Goal: Use online tool/utility: Utilize a website feature to perform a specific function

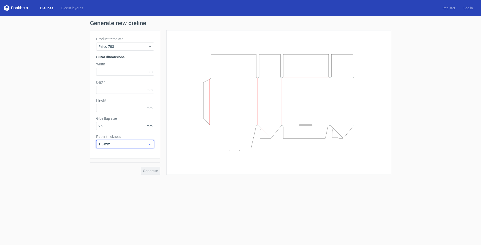
click at [121, 142] on span "1.5 mm" at bounding box center [122, 143] width 49 height 5
click at [113, 195] on div "4 mm" at bounding box center [125, 195] width 54 height 8
click at [113, 71] on input "text" at bounding box center [125, 72] width 58 height 8
click at [69, 9] on link "Diecut layouts" at bounding box center [72, 8] width 30 height 5
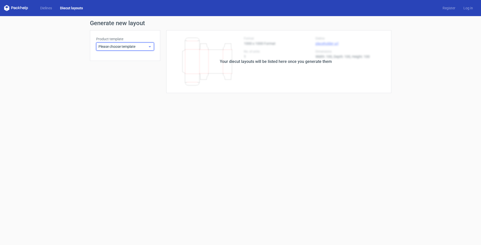
click at [135, 48] on span "Please choose template" at bounding box center [122, 46] width 49 height 5
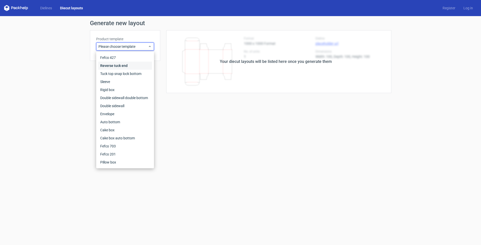
click at [120, 66] on div "Reverse tuck end" at bounding box center [125, 66] width 54 height 8
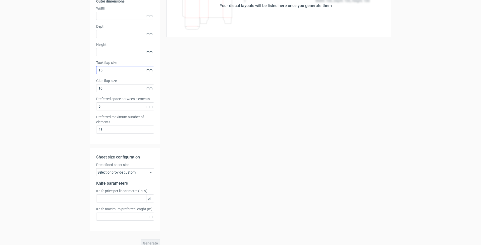
scroll to position [62, 0]
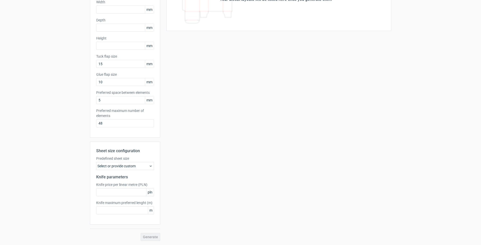
click at [139, 169] on div "Select or provide custom" at bounding box center [125, 166] width 58 height 8
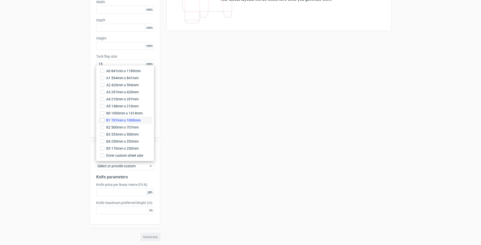
click at [128, 121] on span "B1 707mm x 1000mm" at bounding box center [123, 120] width 34 height 5
click at [104, 121] on input "B1 707mm x 1000mm" at bounding box center [102, 120] width 4 height 4
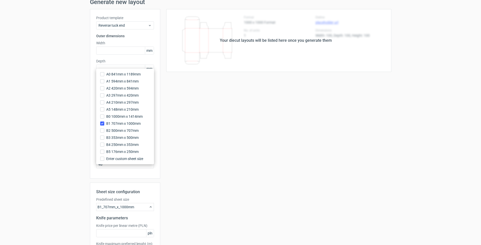
scroll to position [0, 0]
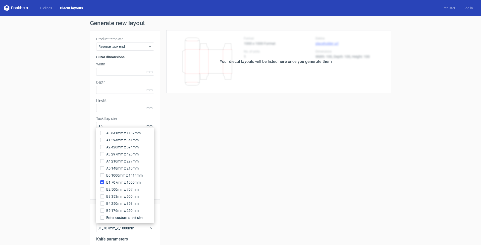
click at [51, 127] on div "Generate new layout Product template Reverse tuck end Outer dimensions Width mm…" at bounding box center [240, 161] width 481 height 291
